Goal: Information Seeking & Learning: Learn about a topic

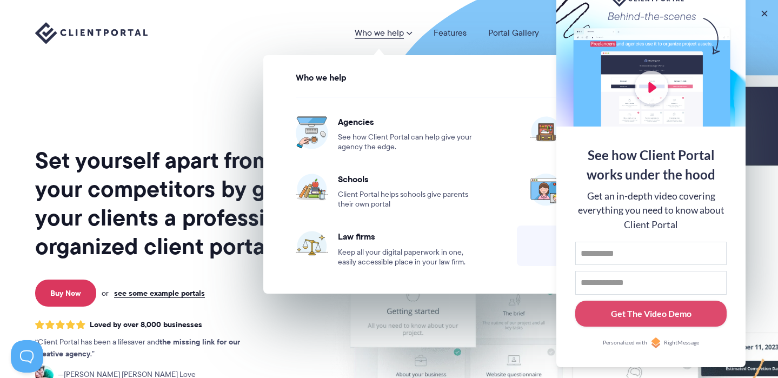
click at [391, 17] on div "Who we help Who we help View pricing Agencies See how Client Portal can help gi…" at bounding box center [389, 33] width 778 height 66
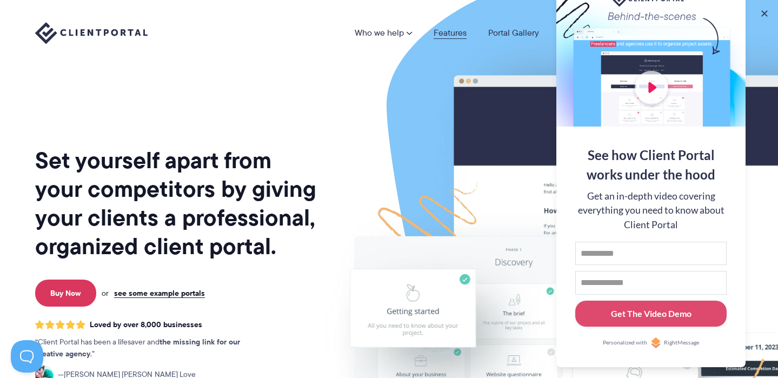
click at [450, 33] on link "Features" at bounding box center [450, 33] width 33 height 9
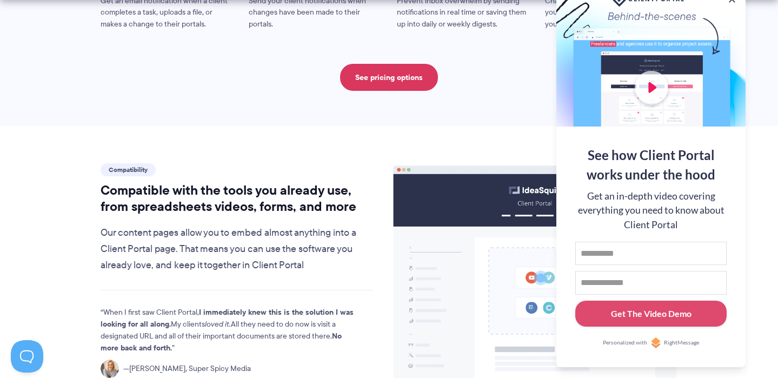
scroll to position [1127, 0]
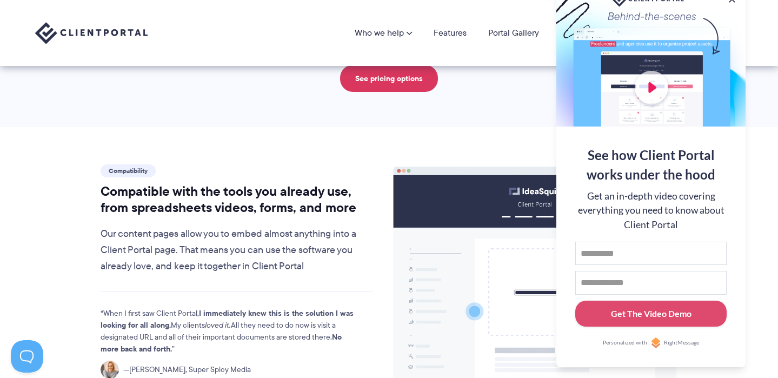
click at [653, 87] on div at bounding box center [650, 56] width 189 height 141
click at [765, 13] on button at bounding box center [764, 13] width 13 height 13
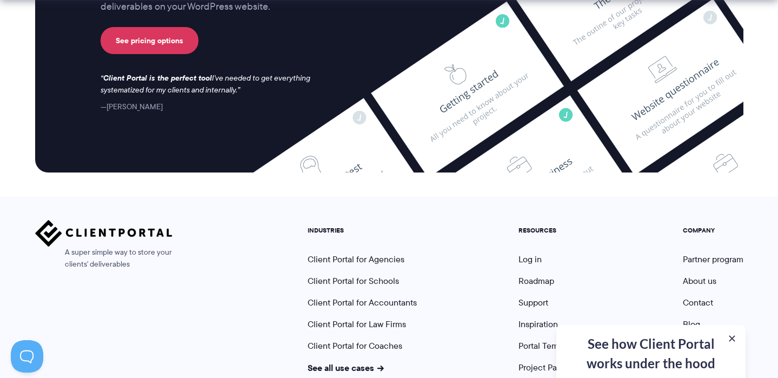
scroll to position [2961, 0]
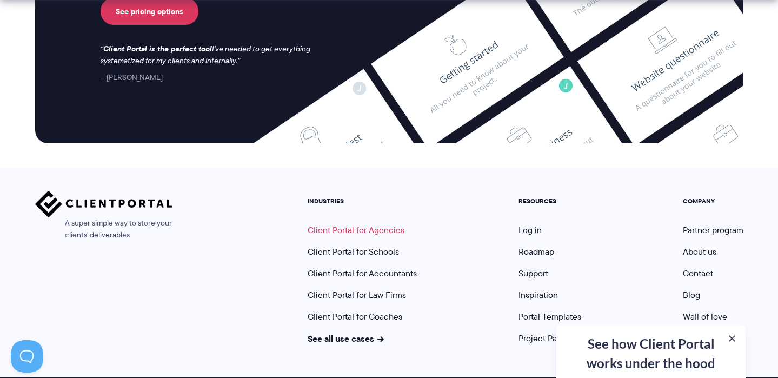
click at [364, 224] on link "Client Portal for Agencies" at bounding box center [356, 230] width 97 height 12
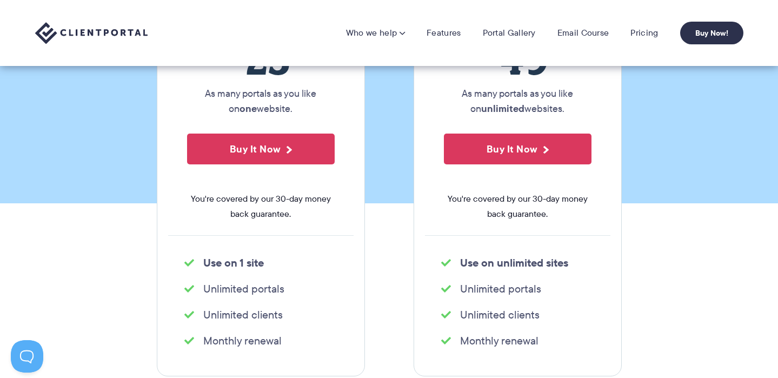
scroll to position [210, 0]
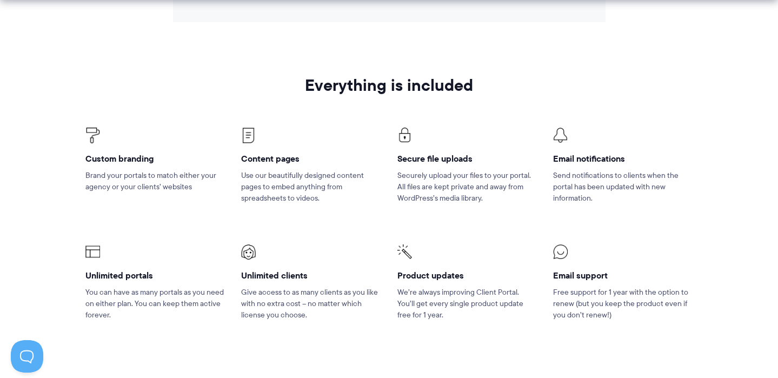
scroll to position [1566, 0]
